Goal: Task Accomplishment & Management: Complete application form

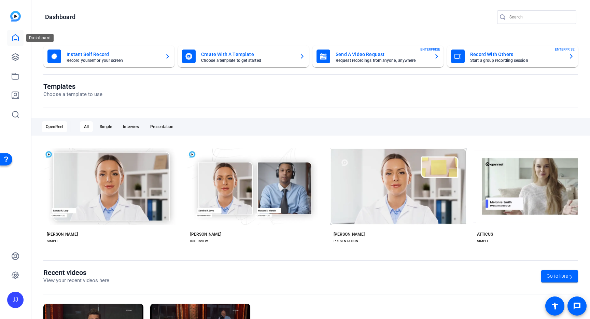
click at [15, 37] on icon at bounding box center [15, 38] width 8 height 8
click at [16, 56] on icon at bounding box center [15, 57] width 8 height 8
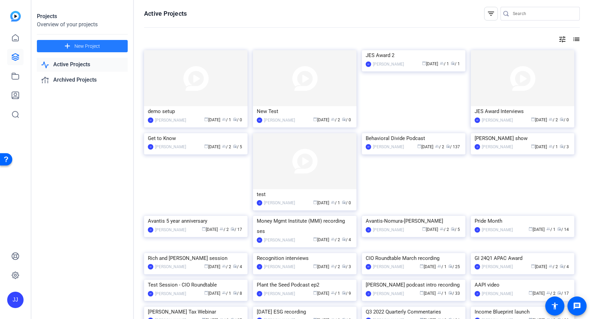
click at [79, 46] on span "New Project" at bounding box center [87, 46] width 26 height 7
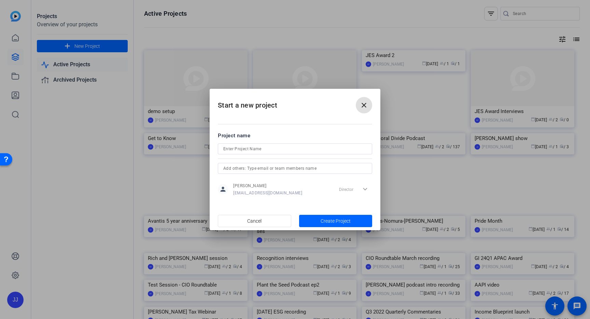
click at [291, 146] on input at bounding box center [295, 149] width 144 height 8
type input "[PERSON_NAME]"
click at [333, 220] on span "Create Project" at bounding box center [336, 221] width 30 height 7
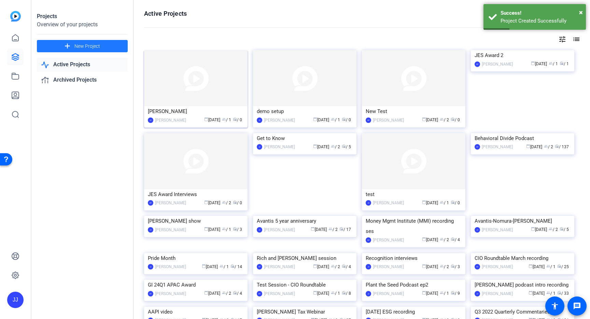
click at [196, 95] on img at bounding box center [196, 78] width 104 height 56
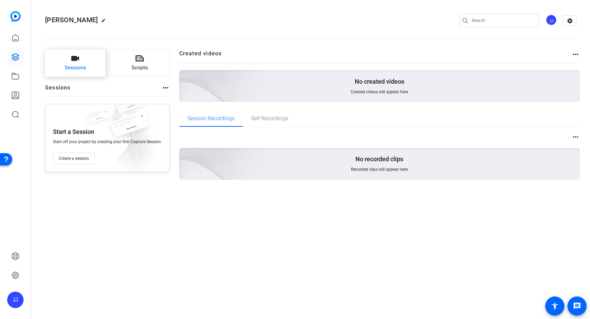
click at [77, 65] on span "Sessions" at bounding box center [76, 68] width 22 height 8
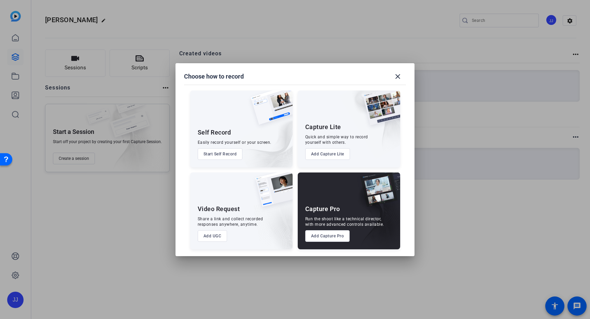
click at [329, 236] on button "Add Capture Pro" at bounding box center [327, 236] width 45 height 12
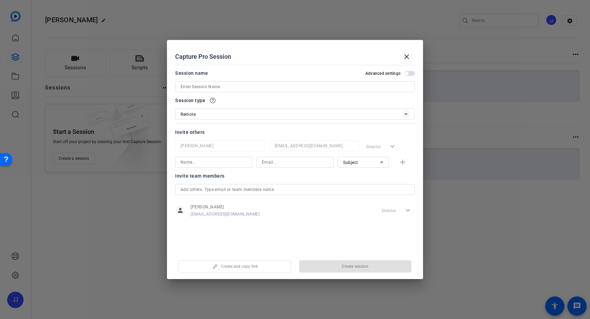
click at [222, 164] on input at bounding box center [214, 162] width 66 height 8
type input "[PERSON_NAME]"
click at [269, 164] on input at bounding box center [295, 162] width 66 height 8
type input "[PERSON_NAME][EMAIL_ADDRESS][DOMAIN_NAME]"
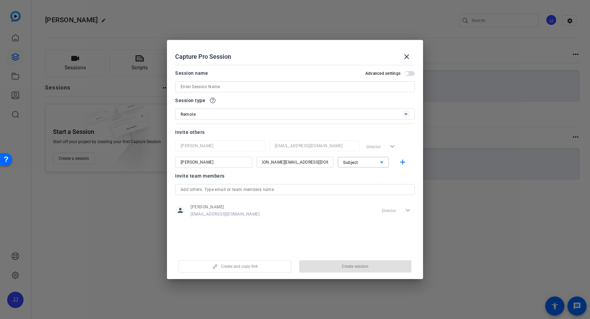
scroll to position [0, 0]
click at [345, 161] on span "Subject" at bounding box center [350, 162] width 15 height 5
click at [357, 187] on span "Watcher" at bounding box center [351, 187] width 16 height 8
click at [403, 163] on mat-icon "add" at bounding box center [403, 162] width 9 height 9
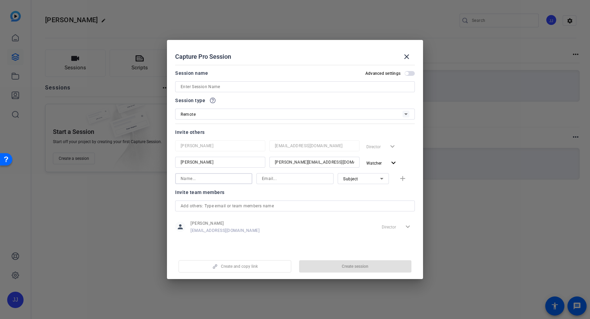
click at [235, 181] on input at bounding box center [214, 179] width 66 height 8
type input "[PERSON_NAME]"
click at [267, 179] on input at bounding box center [295, 179] width 66 height 8
type input "T"
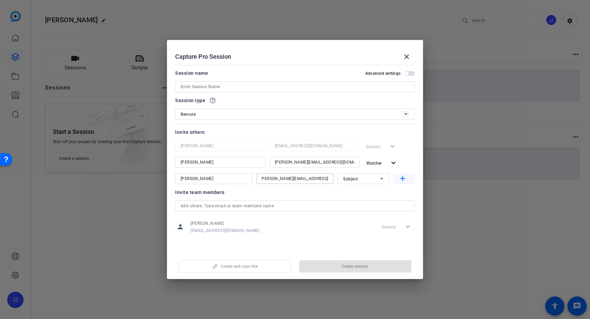
type input "[PERSON_NAME][EMAIL_ADDRESS][DOMAIN_NAME]"
click at [404, 179] on mat-icon "add" at bounding box center [403, 179] width 9 height 9
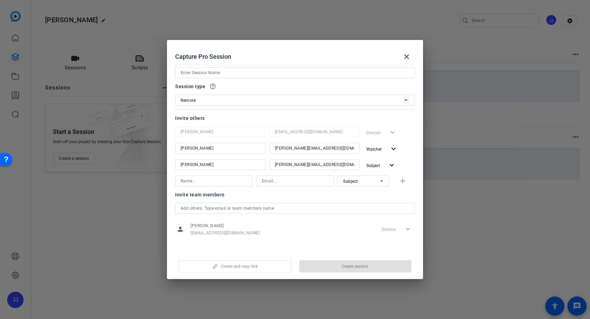
scroll to position [14, 0]
click at [311, 209] on input "text" at bounding box center [295, 208] width 229 height 8
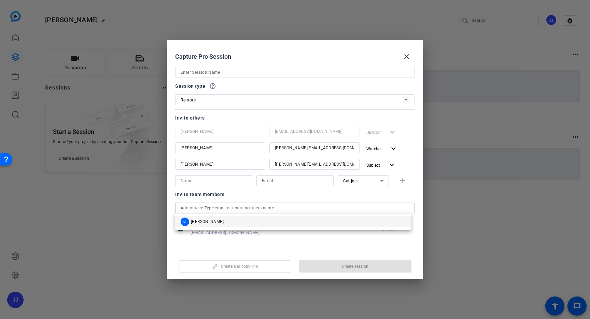
click at [299, 221] on mat-option "AF [PERSON_NAME]" at bounding box center [293, 221] width 236 height 11
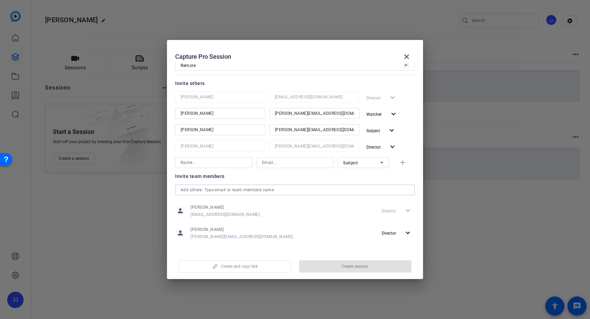
scroll to position [53, 0]
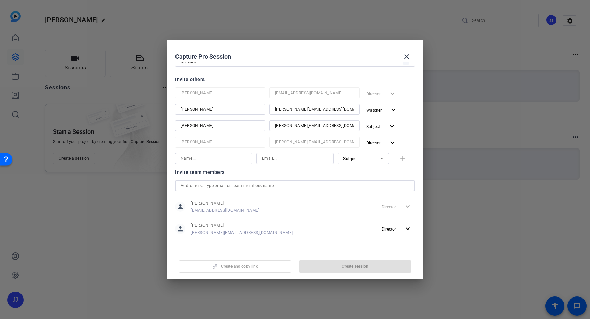
click at [343, 267] on div "Create and copy link Create session" at bounding box center [295, 263] width 240 height 17
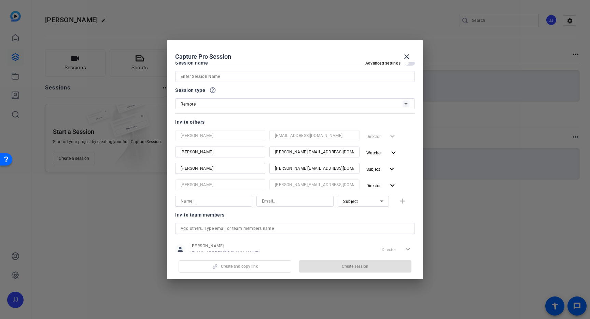
scroll to position [0, 0]
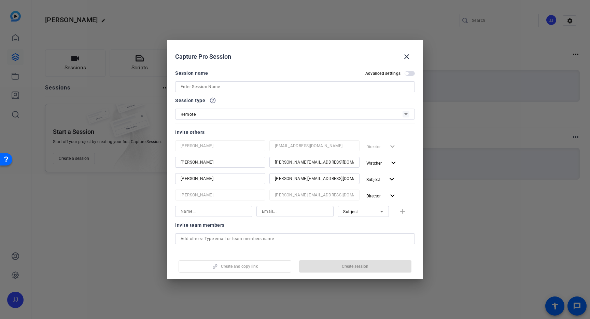
click at [317, 86] on input at bounding box center [295, 87] width 229 height 8
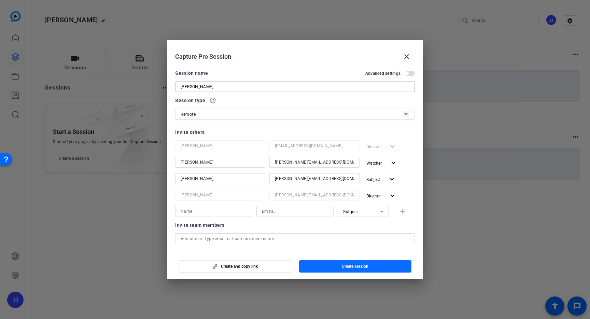
type input "[PERSON_NAME]"
click at [354, 266] on span "Create session" at bounding box center [355, 266] width 27 height 5
